Goal: Find specific page/section: Find specific page/section

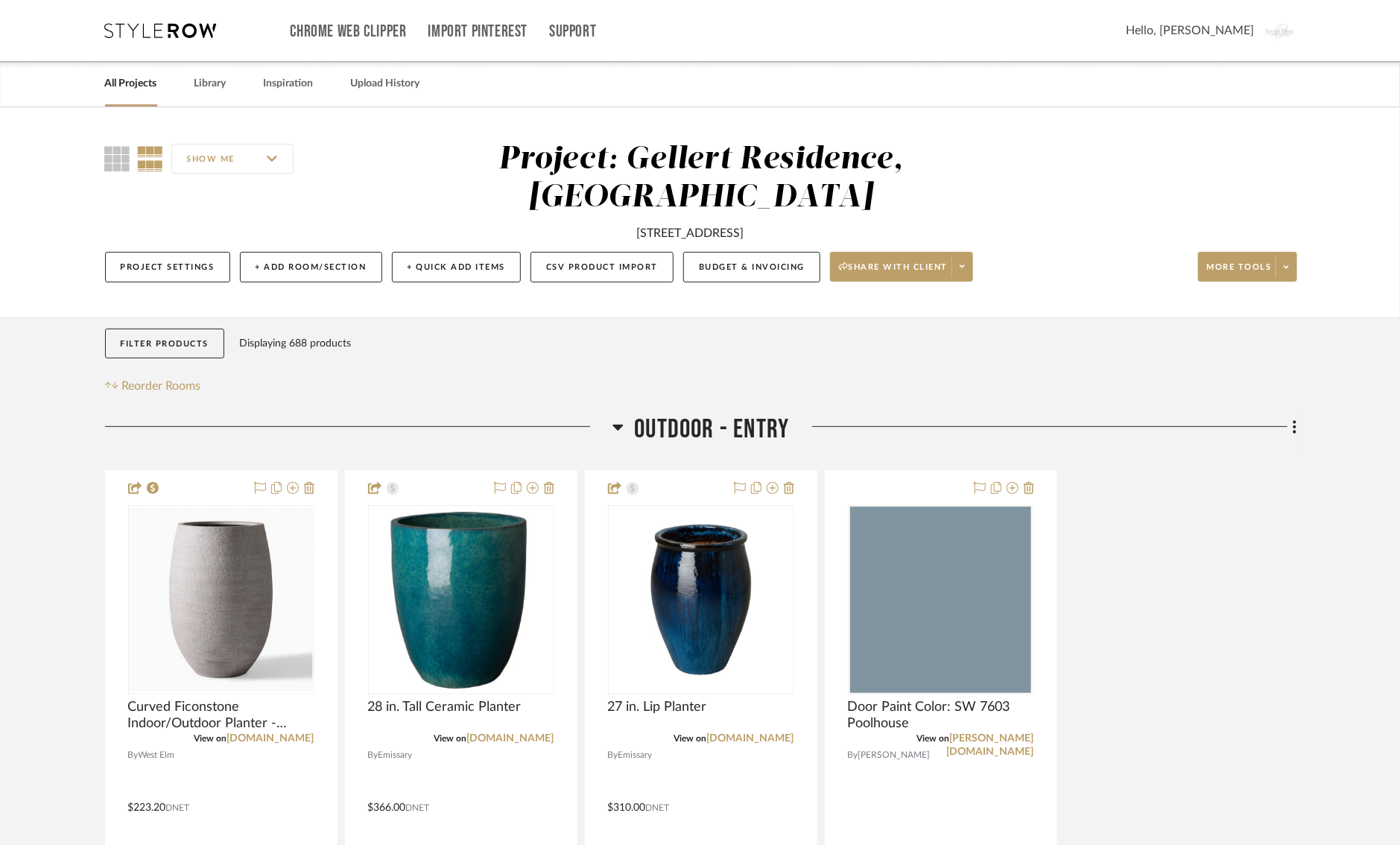
click at [132, 38] on div "Chrome Web Clipper Import Pinterest Support All Projects Library Inspiration Up…" at bounding box center [700, 30] width 1192 height 61
click at [128, 27] on icon at bounding box center [161, 30] width 111 height 15
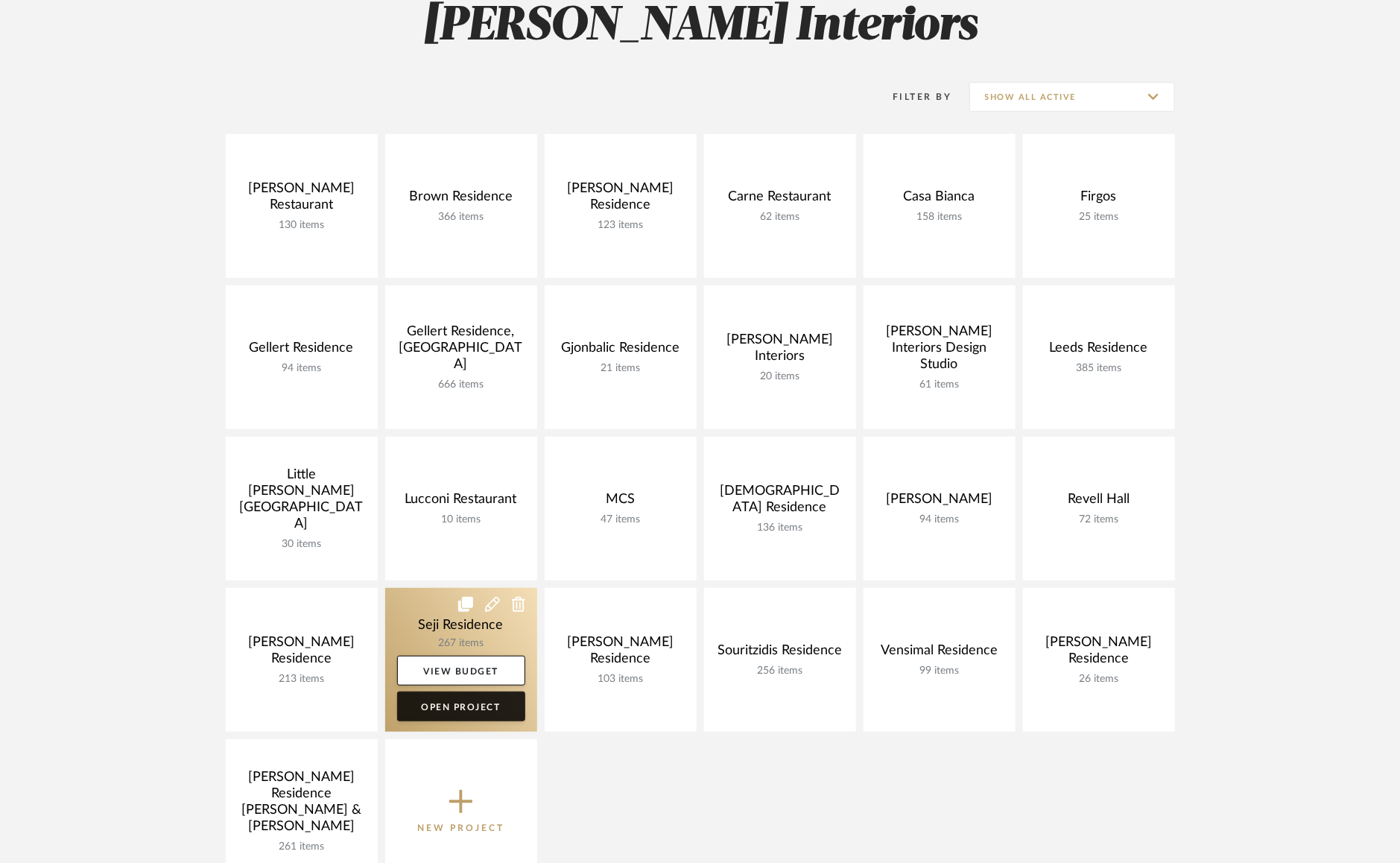
scroll to position [235, 0]
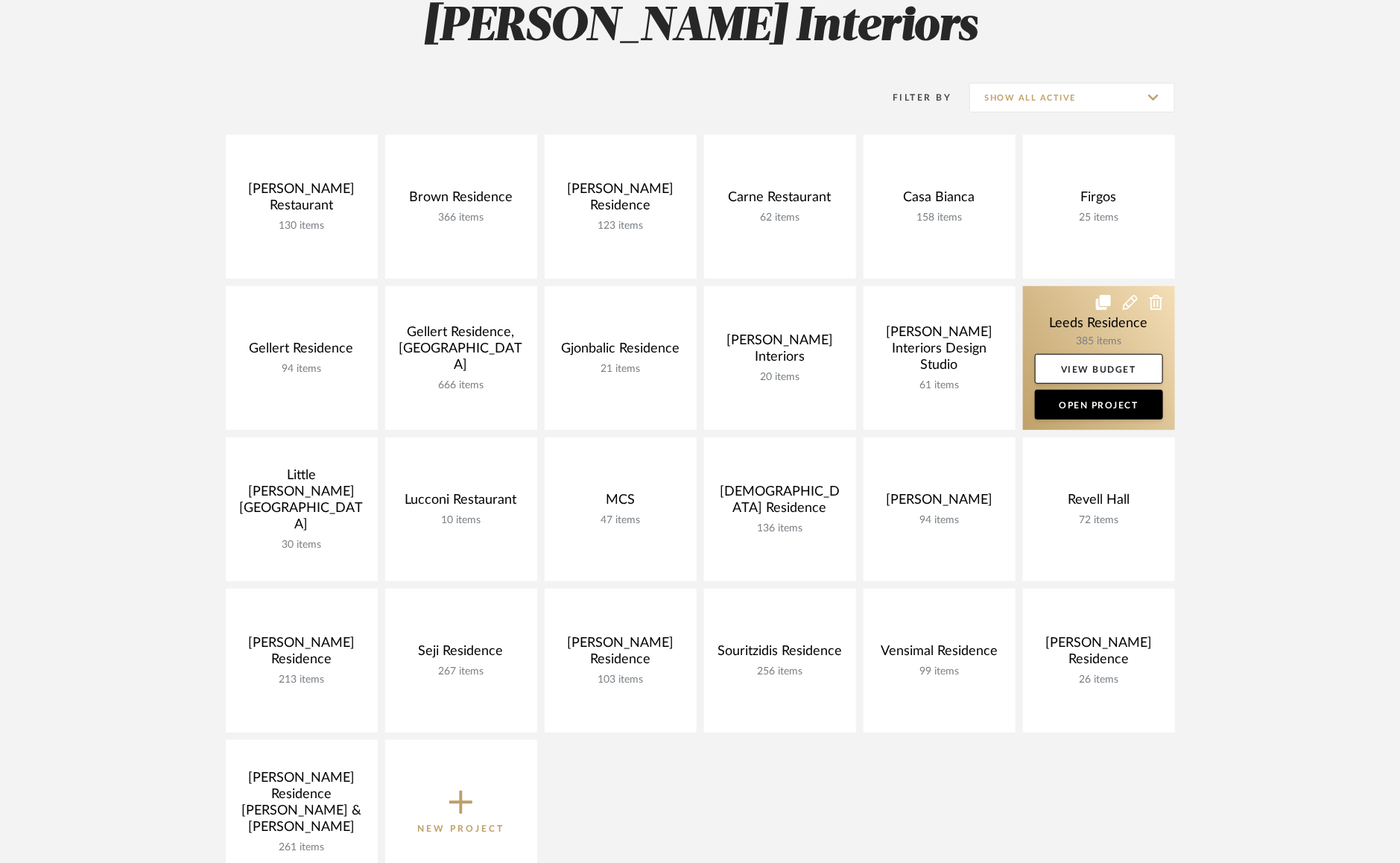
click at [1068, 318] on link at bounding box center [1099, 357] width 152 height 143
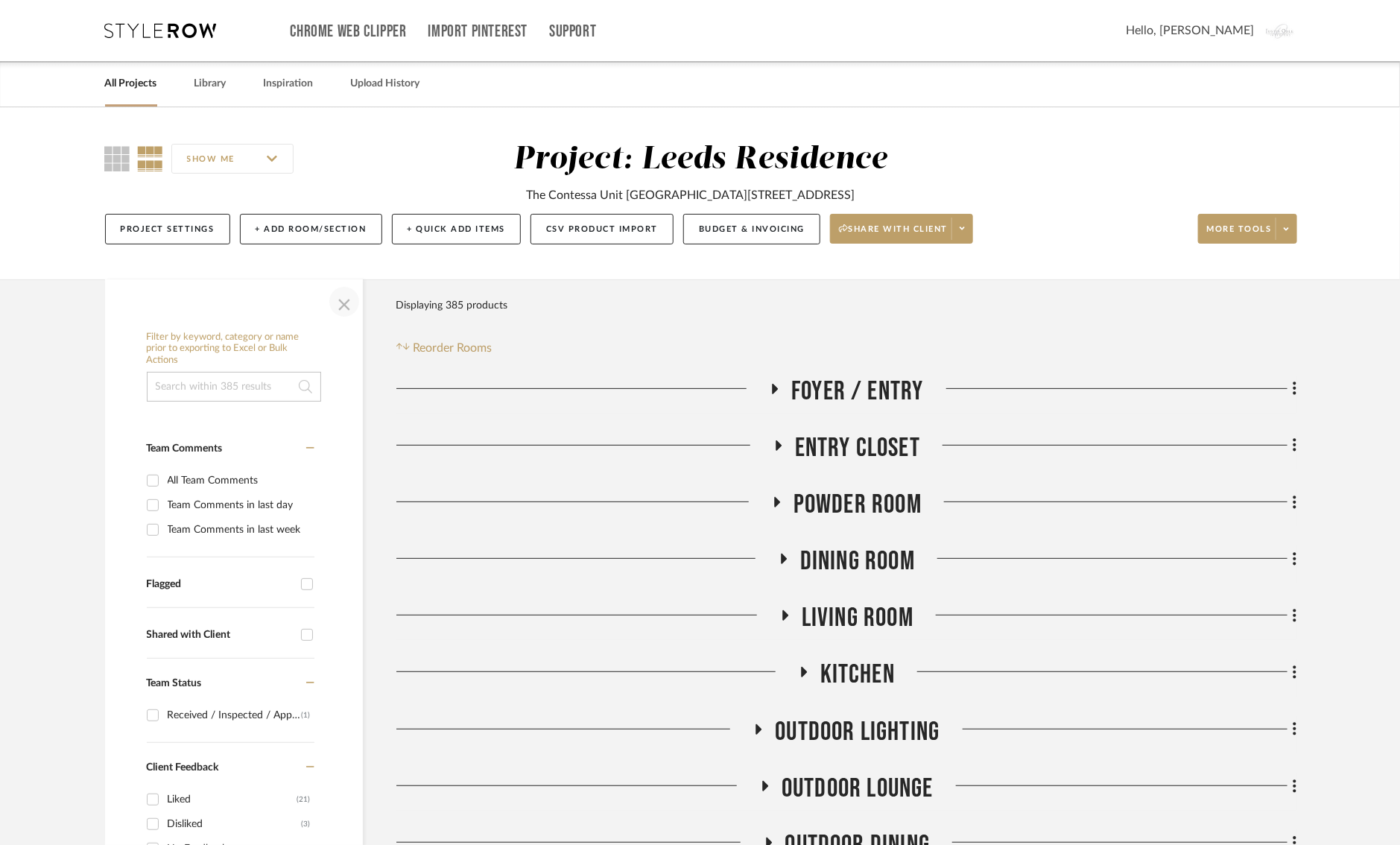
click at [346, 307] on span "button" at bounding box center [343, 301] width 36 height 36
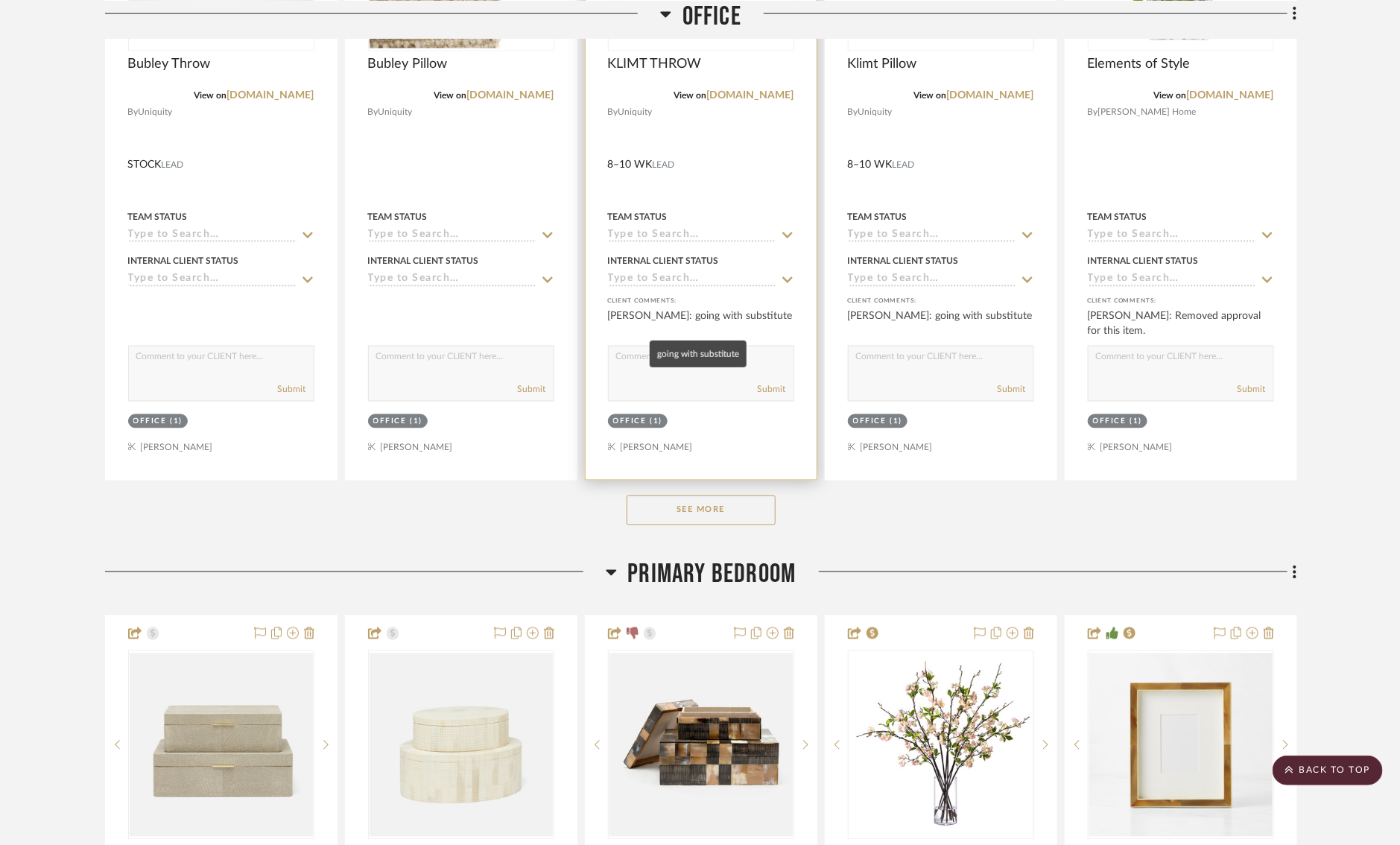
scroll to position [1119, 2]
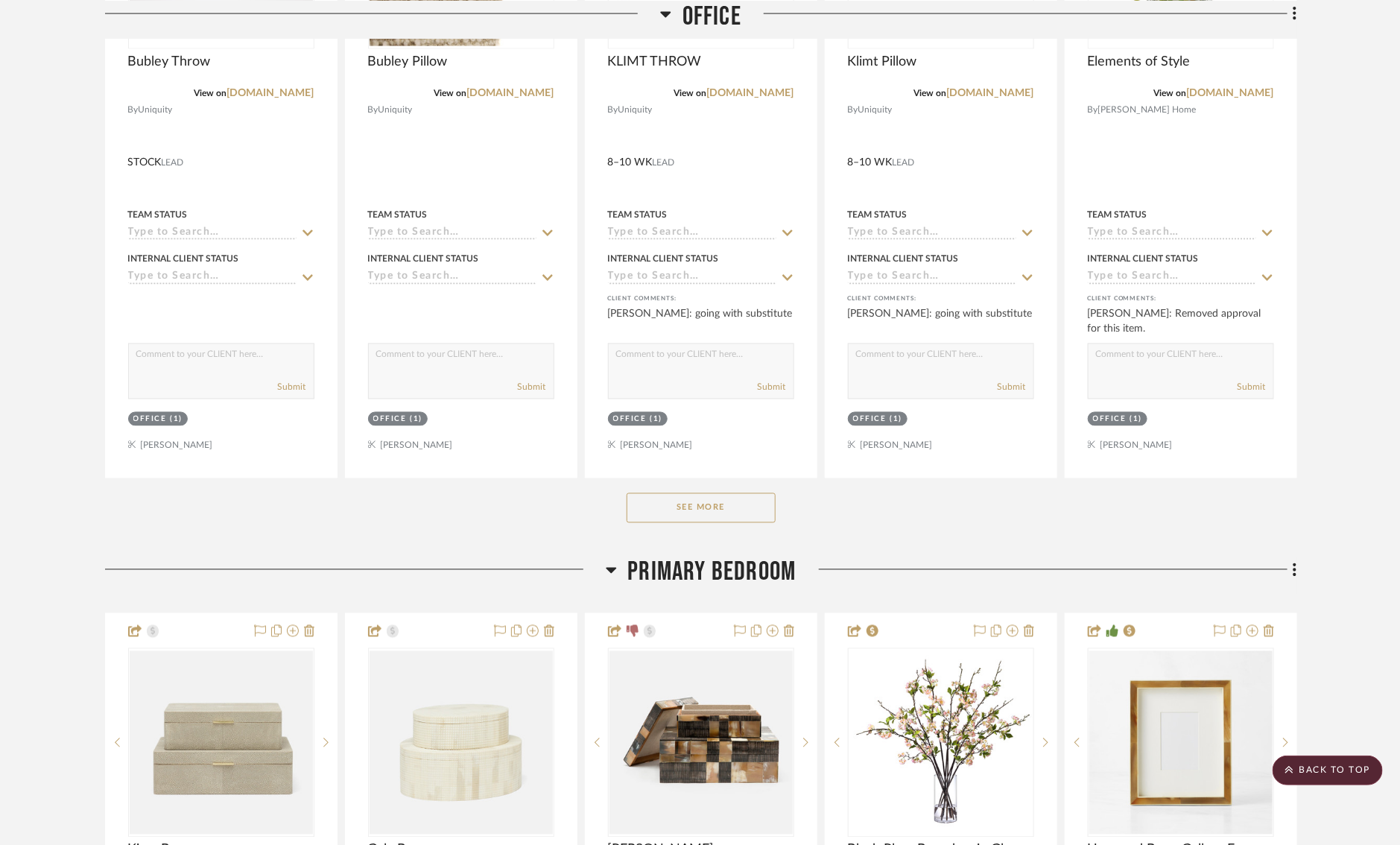
click at [647, 517] on button "See More" at bounding box center [700, 508] width 149 height 30
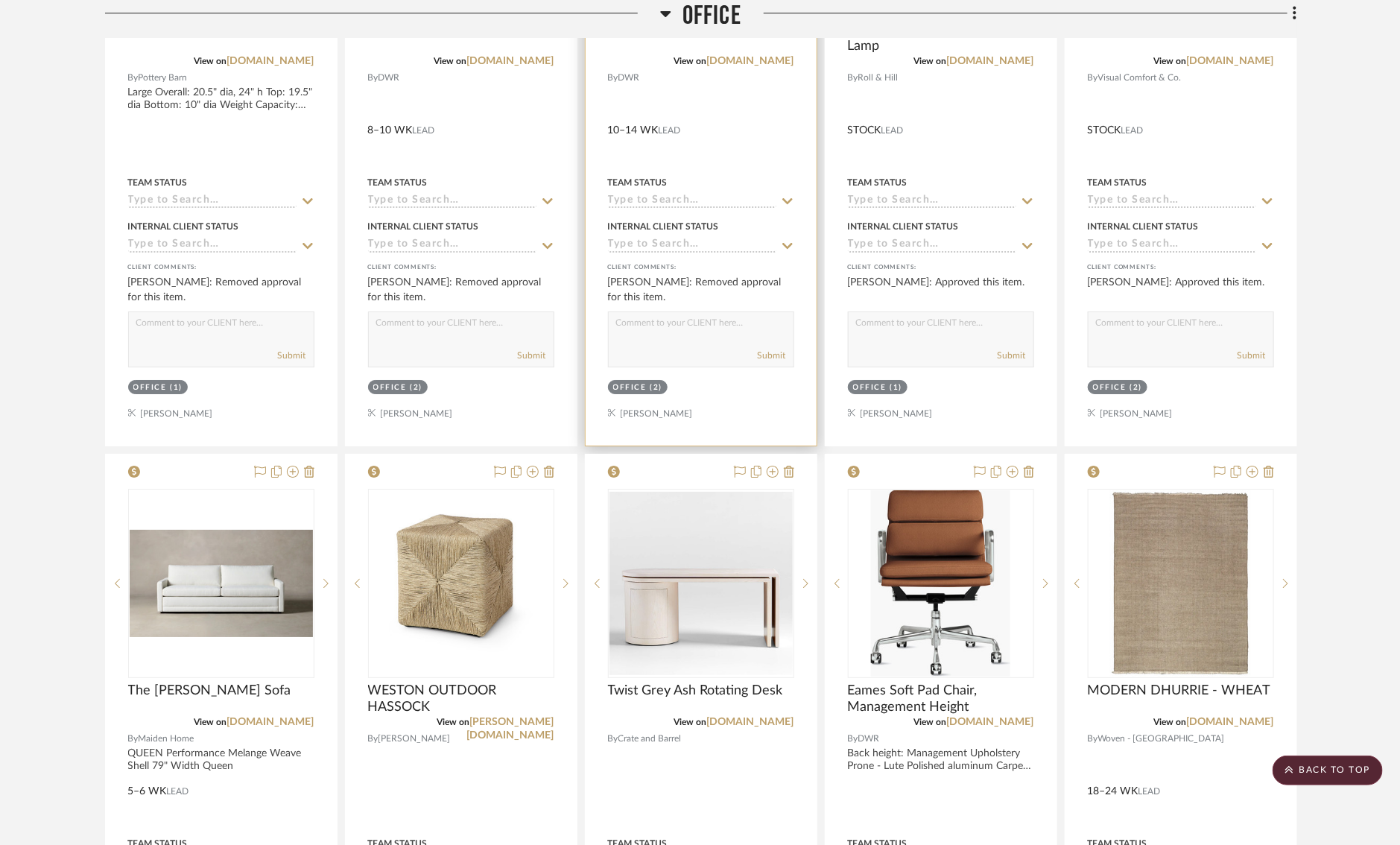
scroll to position [2496, 3]
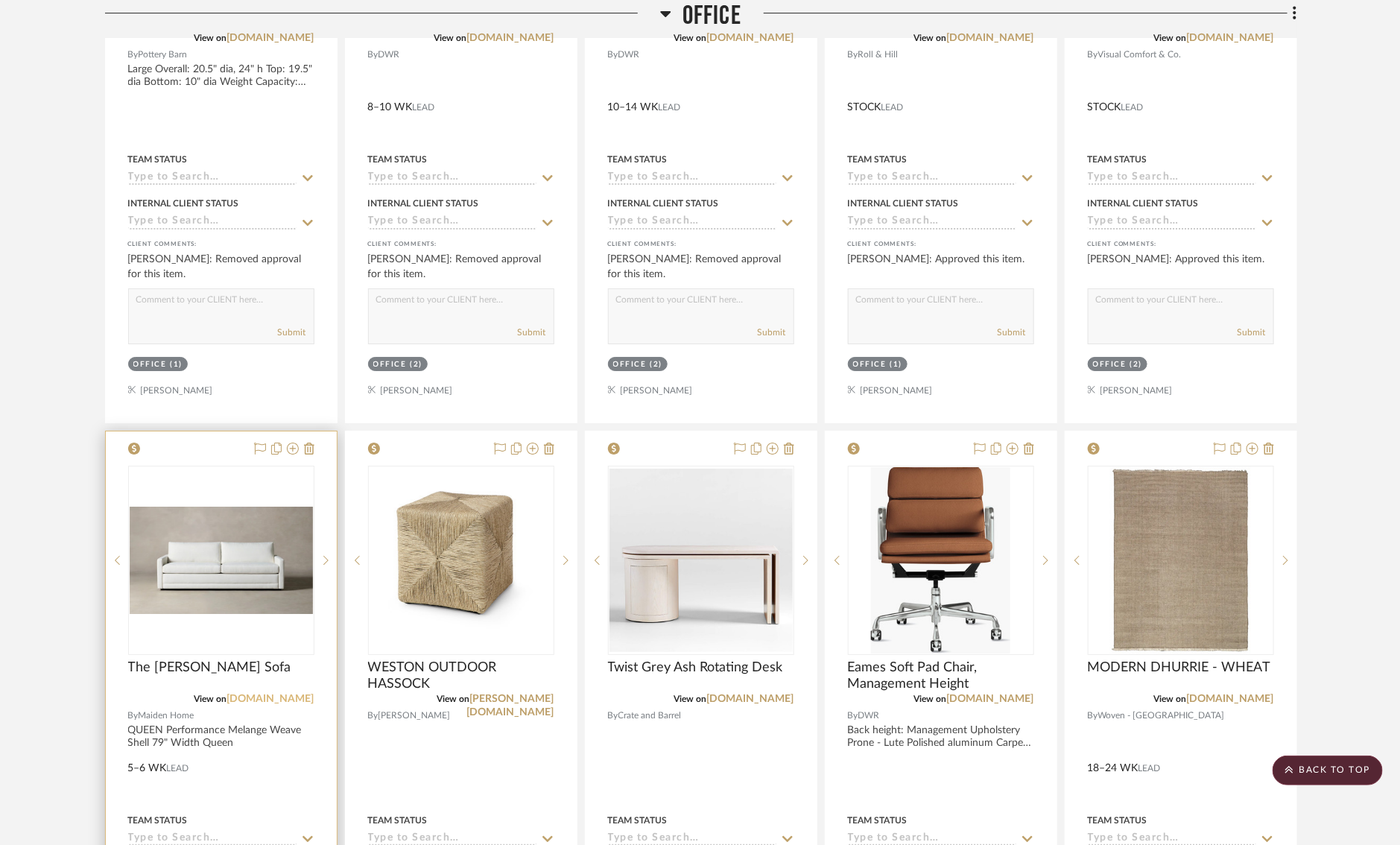
click at [282, 694] on link "[DOMAIN_NAME]" at bounding box center [270, 699] width 87 height 10
